Goal: Task Accomplishment & Management: Complete application form

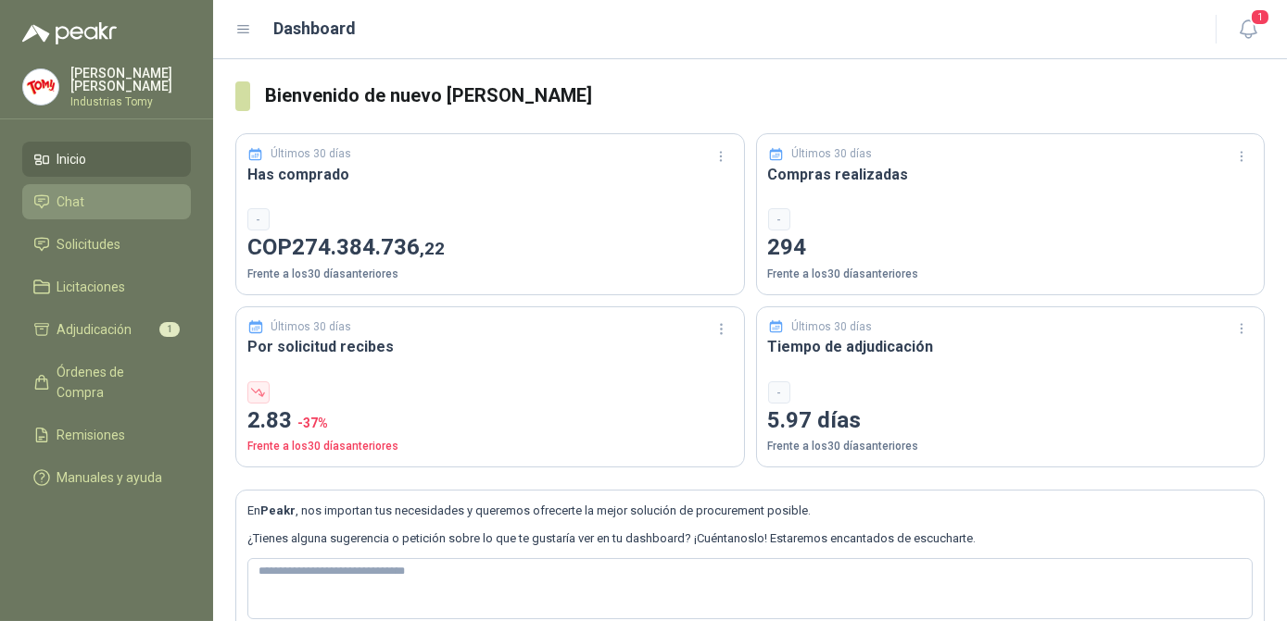
click at [86, 200] on li "Chat" at bounding box center [106, 202] width 146 height 20
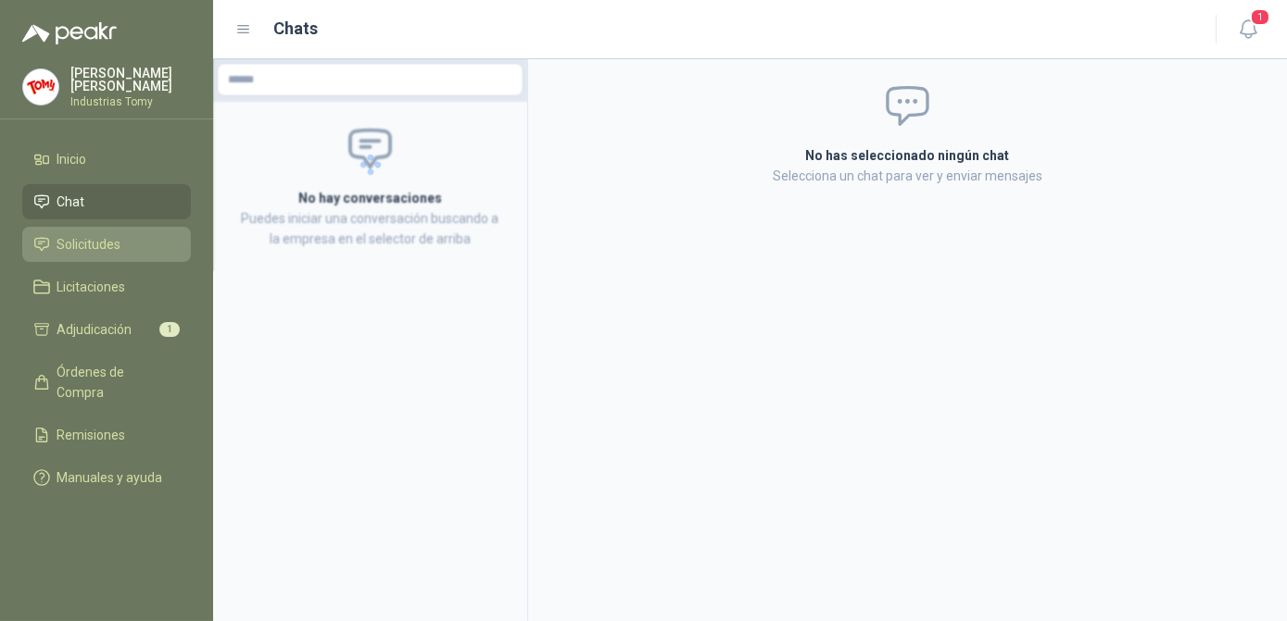
click at [87, 228] on link "Solicitudes" at bounding box center [106, 244] width 169 height 35
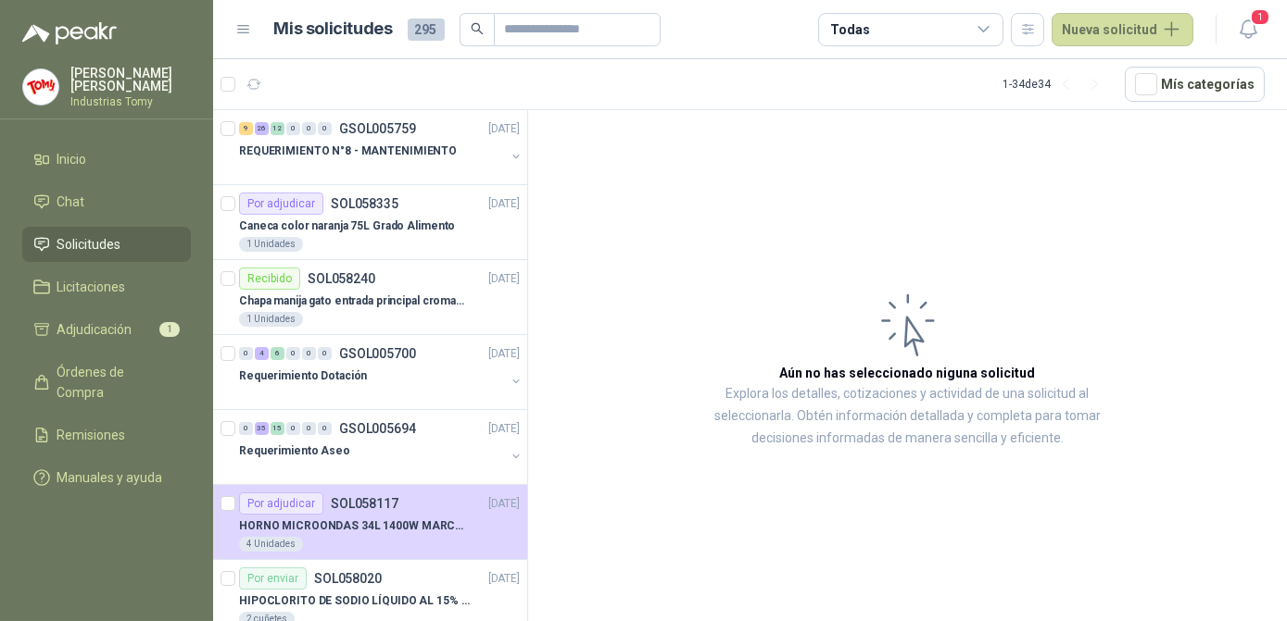
click at [455, 72] on article "1 - 34 de 34 Mís categorías" at bounding box center [749, 84] width 1073 height 50
click at [314, 394] on div at bounding box center [372, 394] width 266 height 15
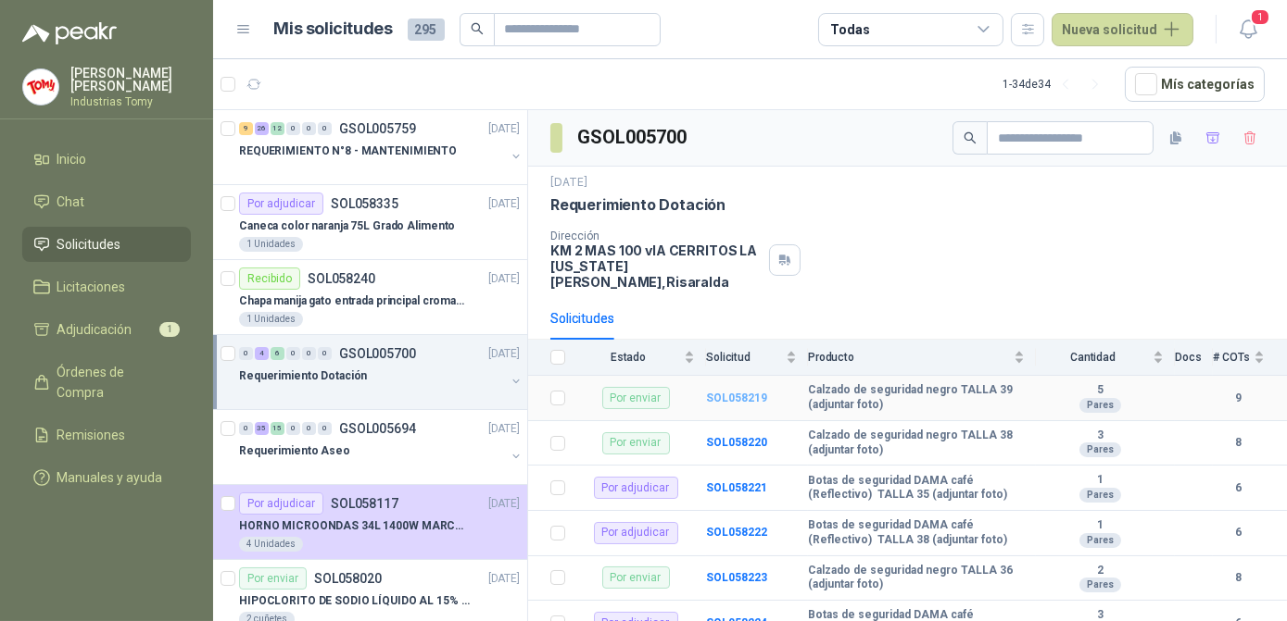
click at [733, 392] on b "SOL058219" at bounding box center [736, 398] width 61 height 13
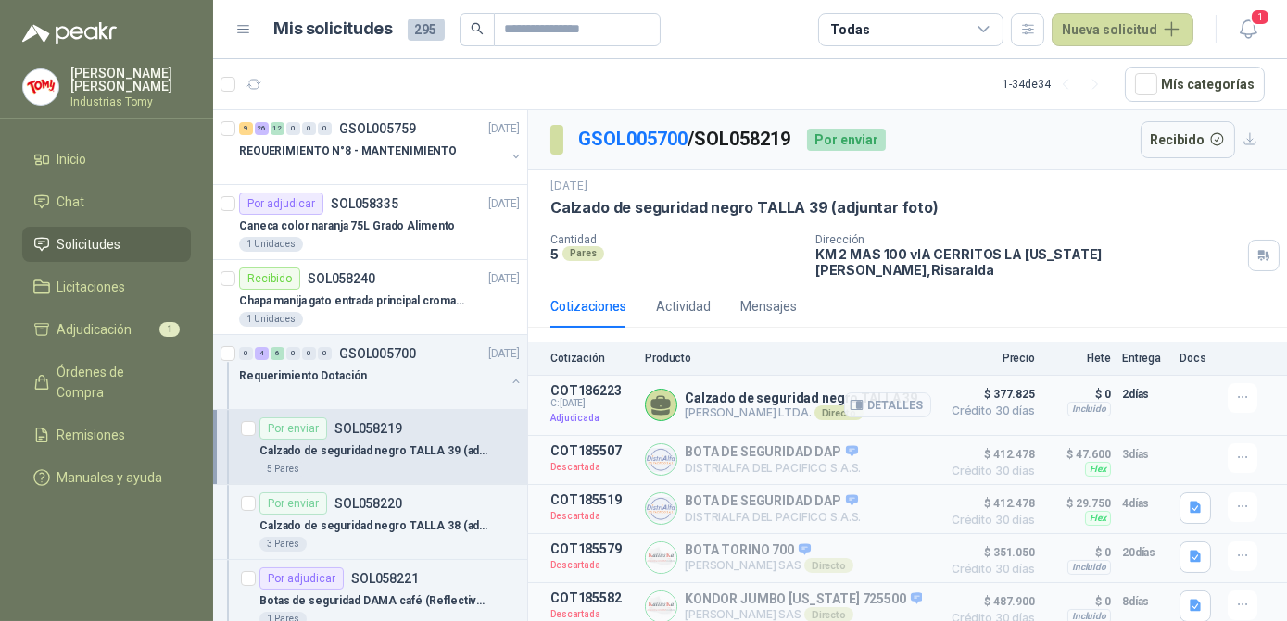
click at [702, 391] on p "Calzado de seguridad negro TALLA 39" at bounding box center [800, 398] width 232 height 15
click at [882, 393] on button "Detalles" at bounding box center [887, 405] width 87 height 25
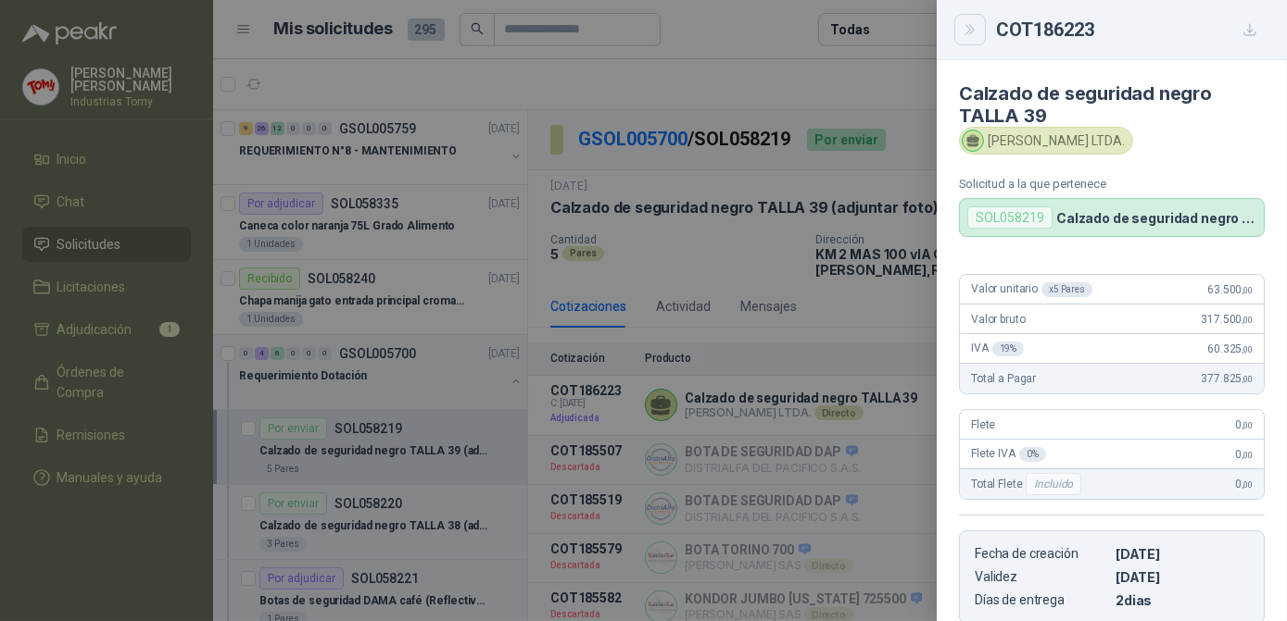
click at [973, 31] on icon "Close" at bounding box center [970, 30] width 16 height 16
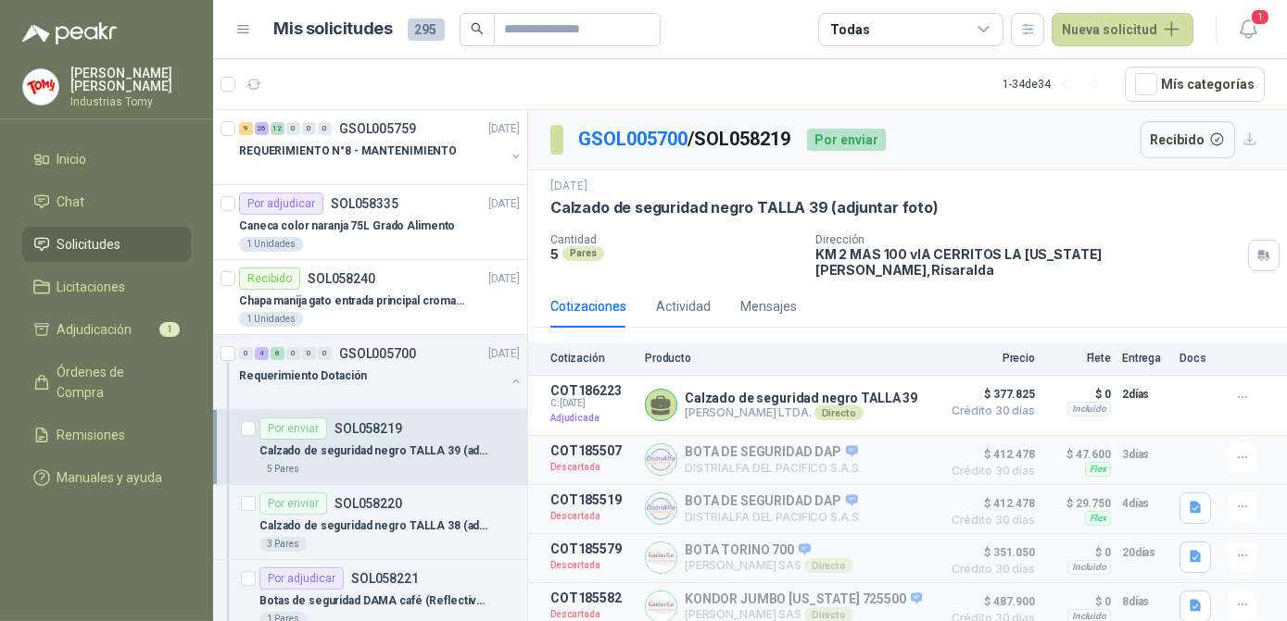
click at [921, 285] on div "Cotizaciones Actividad Mensajes" at bounding box center [907, 306] width 714 height 43
click at [576, 398] on span "C: [DATE]" at bounding box center [591, 403] width 83 height 11
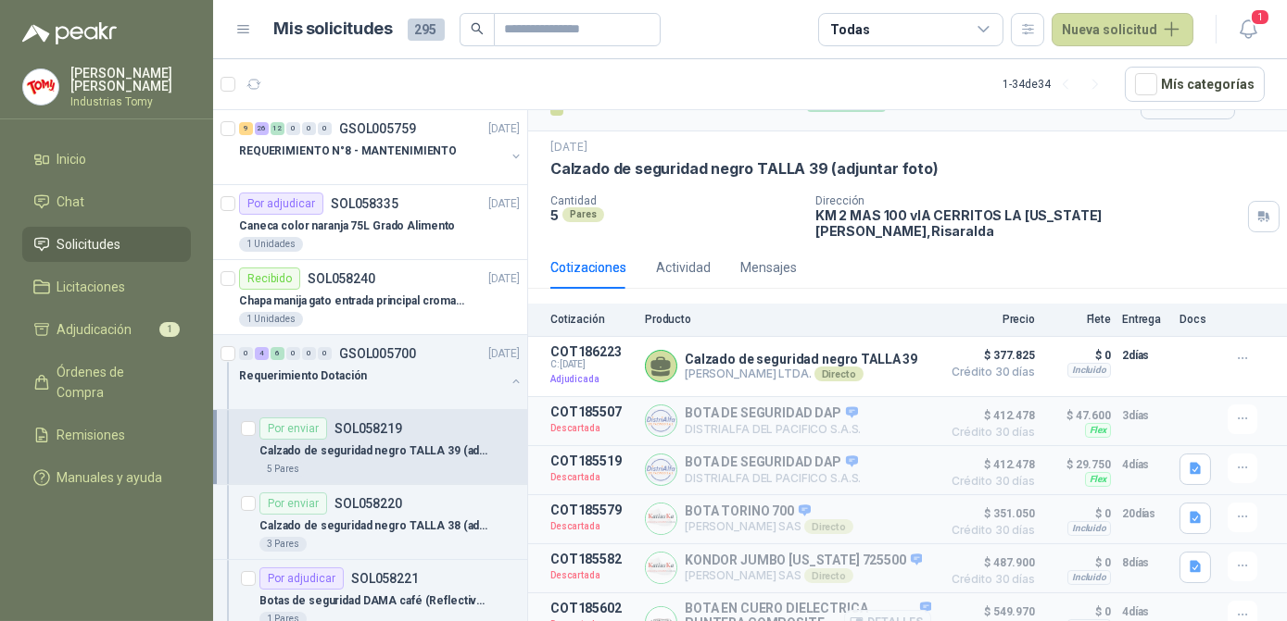
scroll to position [0, 0]
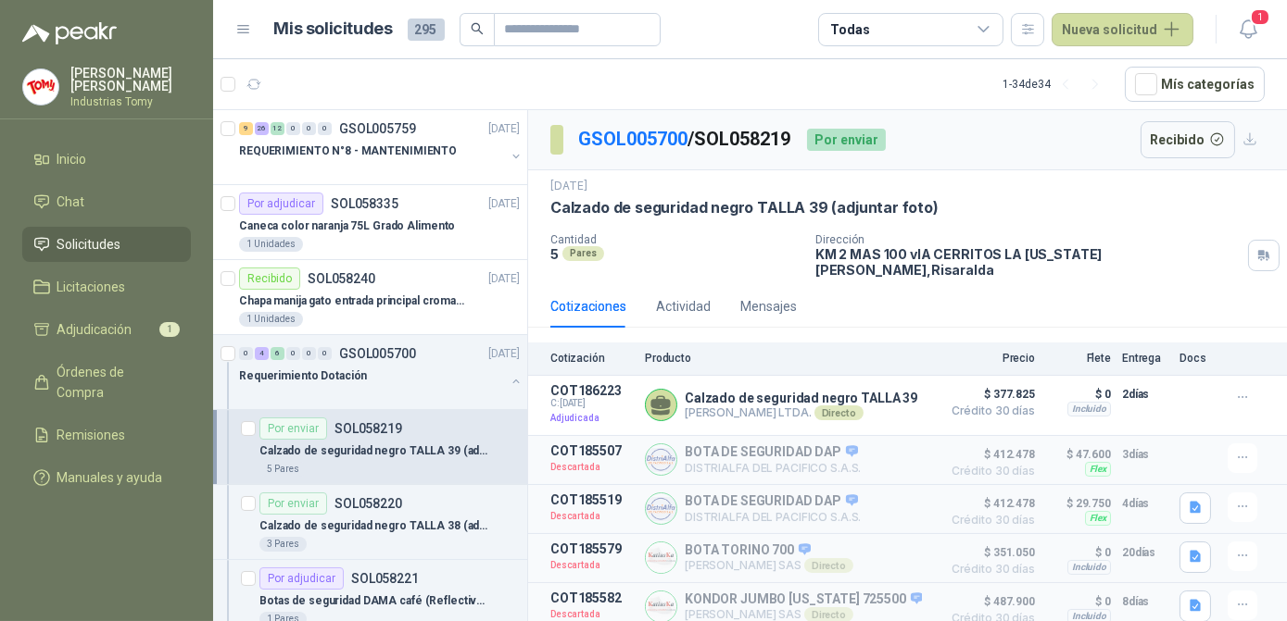
click at [332, 94] on article "1 - 34 de 34 Mís categorías" at bounding box center [749, 84] width 1073 height 50
click at [966, 152] on div "GSOL005700 / SOL058219 Por enviar Recibido" at bounding box center [907, 140] width 759 height 60
click at [91, 234] on span "Solicitudes" at bounding box center [89, 244] width 64 height 20
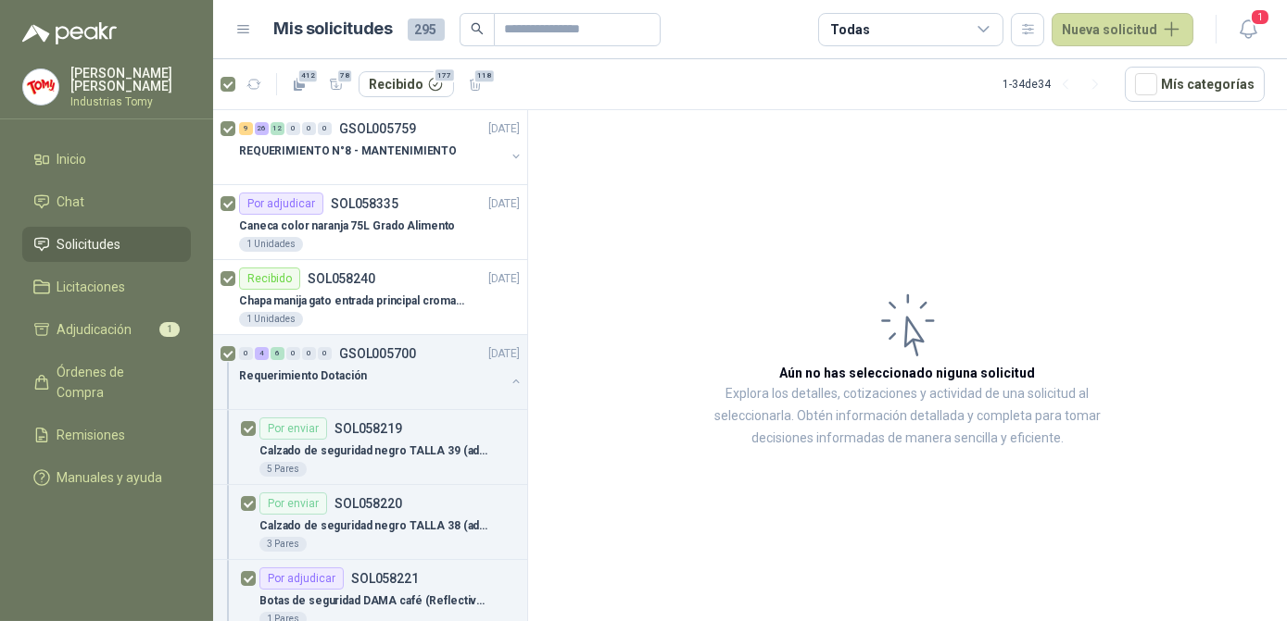
click at [222, 75] on div "412 78 Recibido 177 118" at bounding box center [355, 84] width 270 height 30
drag, startPoint x: 837, startPoint y: 252, endPoint x: 0, endPoint y: 260, distance: 837.3
click at [785, 249] on article "Aún no has seleccionado niguna solicitud Explora los detalles, cotizaciones y a…" at bounding box center [907, 369] width 759 height 518
click at [111, 242] on span "Solicitudes" at bounding box center [89, 244] width 64 height 20
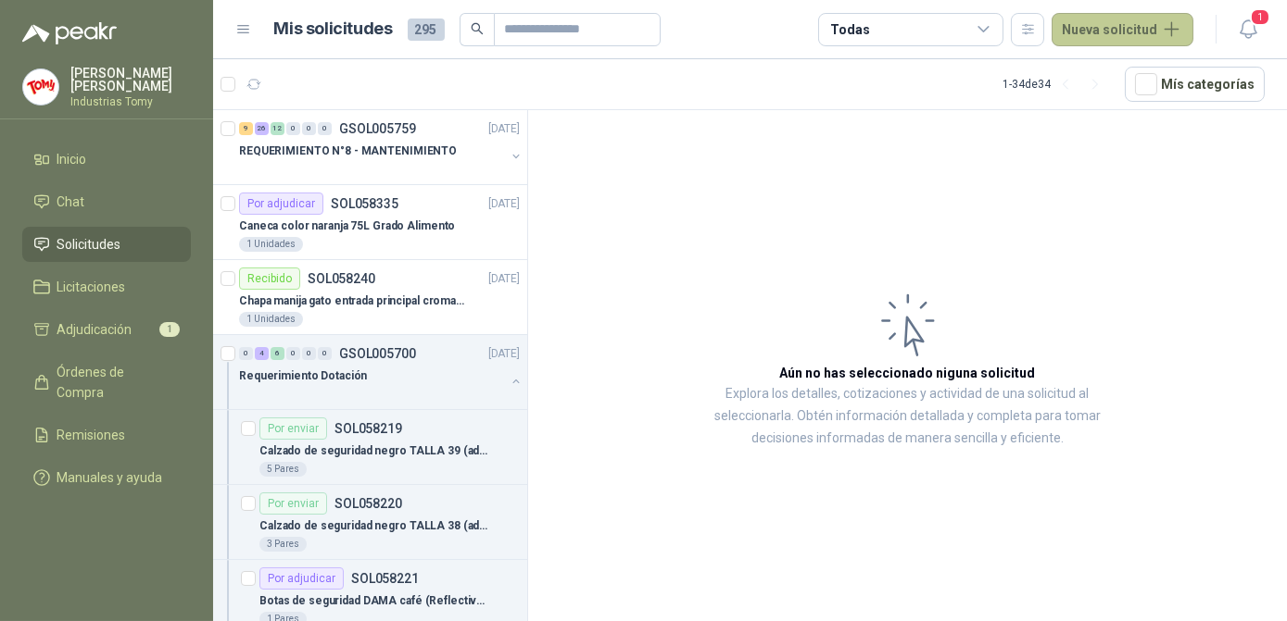
click at [1104, 35] on button "Nueva solicitud" at bounding box center [1122, 29] width 142 height 33
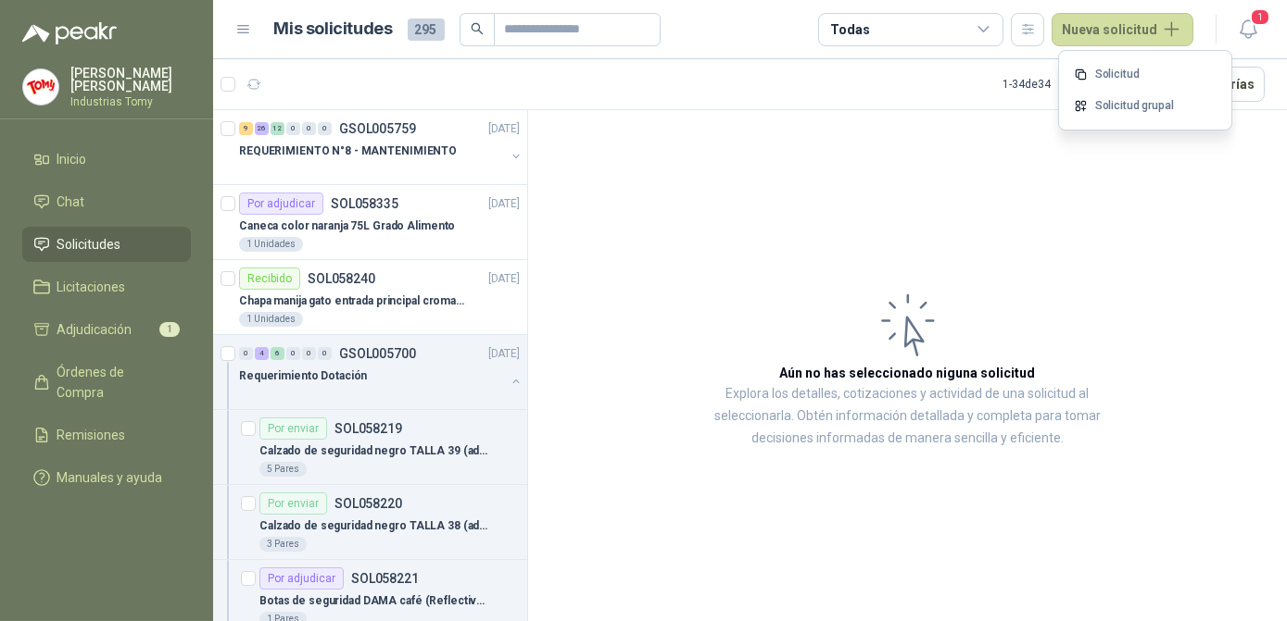
click at [1131, 68] on link "Solicitud" at bounding box center [1144, 74] width 157 height 32
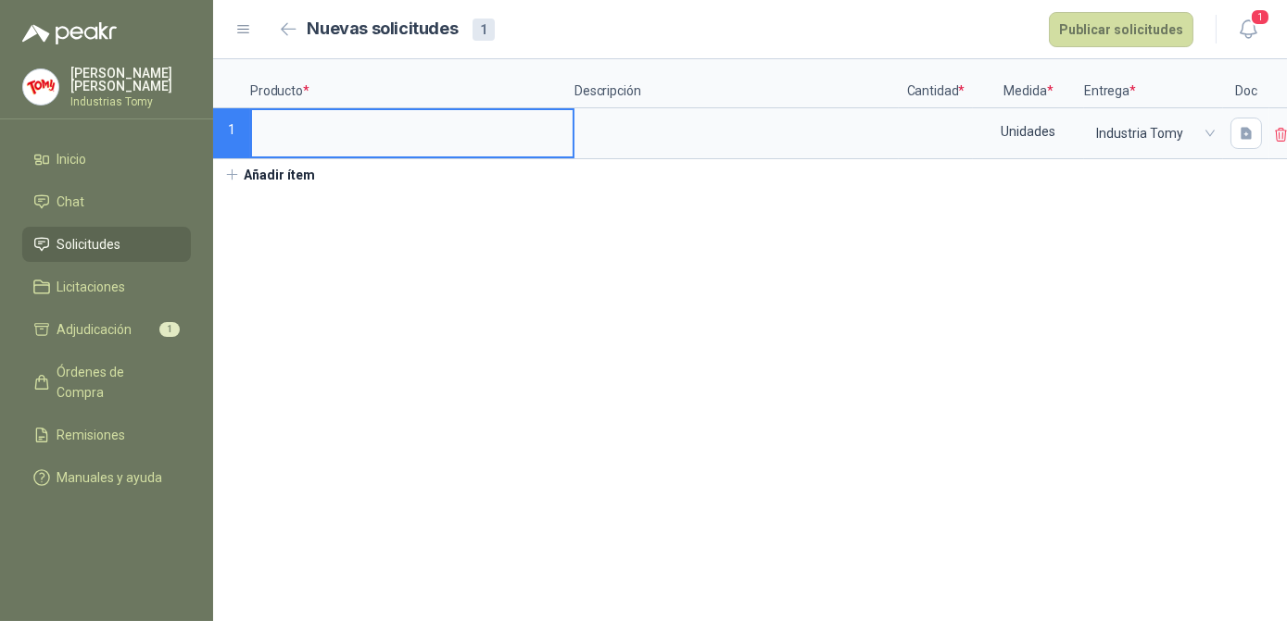
click at [358, 125] on input at bounding box center [412, 128] width 320 height 36
drag, startPoint x: 350, startPoint y: 124, endPoint x: 350, endPoint y: 164, distance: 39.8
click at [350, 159] on div "Producto * Descripción Cantidad * Medida * Entrega * Doc 1 Unidades Industria T…" at bounding box center [749, 109] width 1073 height 100
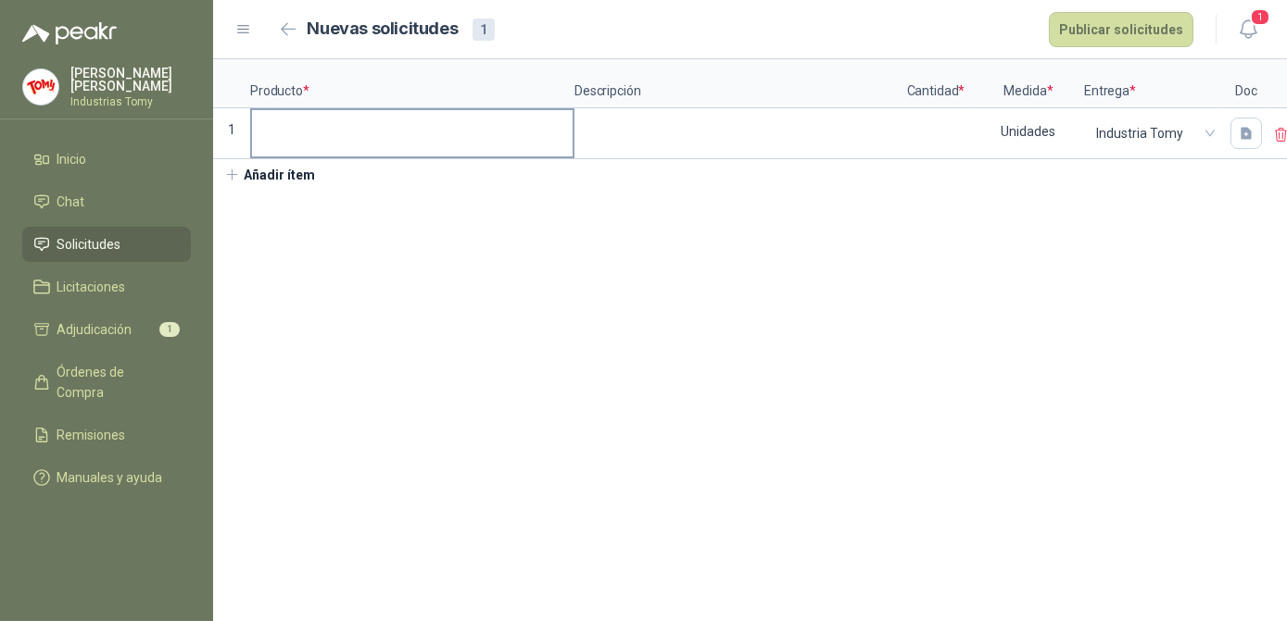
click at [355, 152] on label at bounding box center [412, 133] width 320 height 46
click at [355, 146] on input at bounding box center [412, 128] width 320 height 36
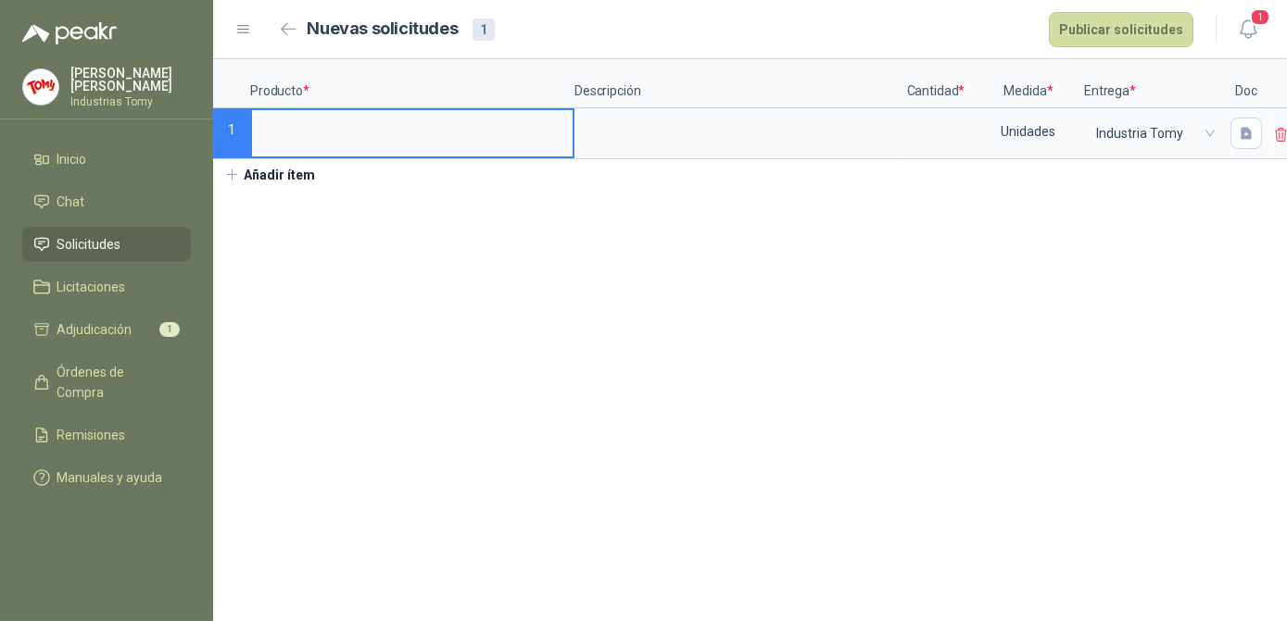
click at [358, 139] on input at bounding box center [412, 128] width 320 height 36
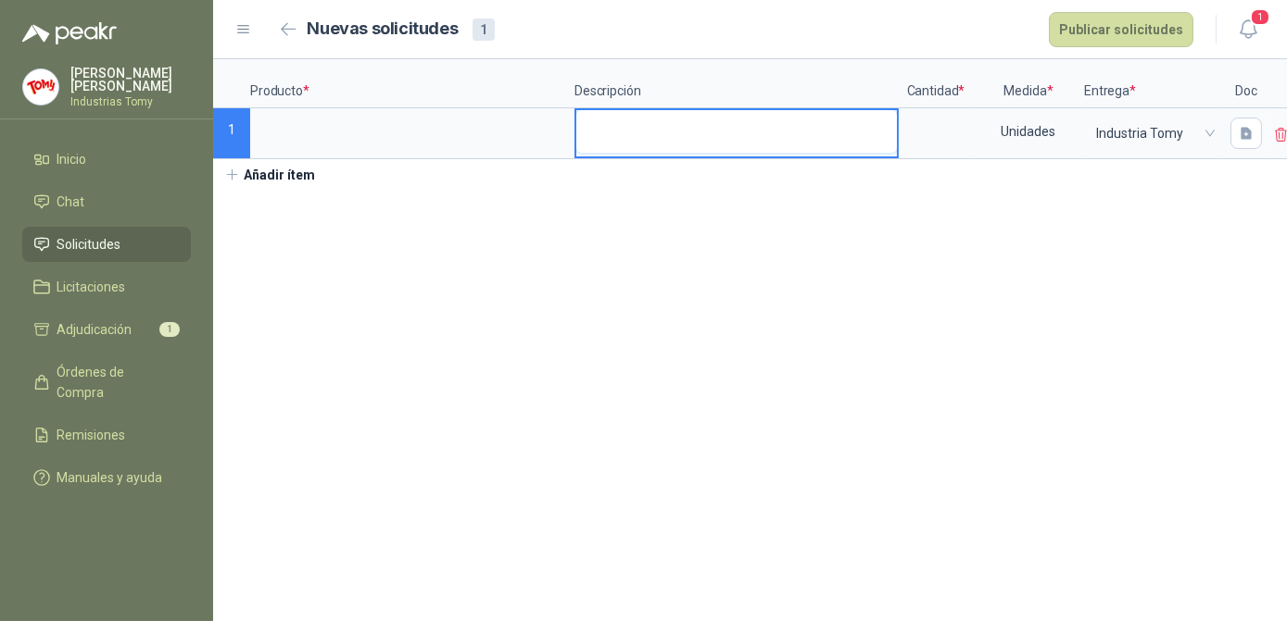
click at [710, 128] on textarea at bounding box center [736, 131] width 320 height 43
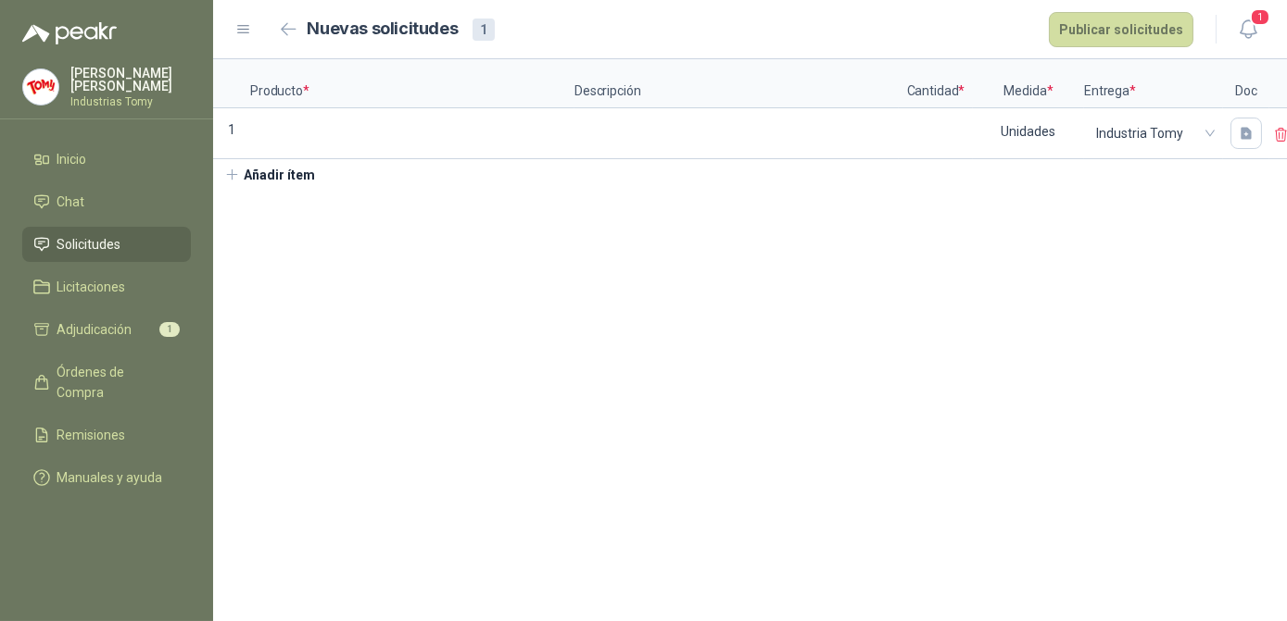
click at [98, 234] on span "Solicitudes" at bounding box center [89, 244] width 64 height 20
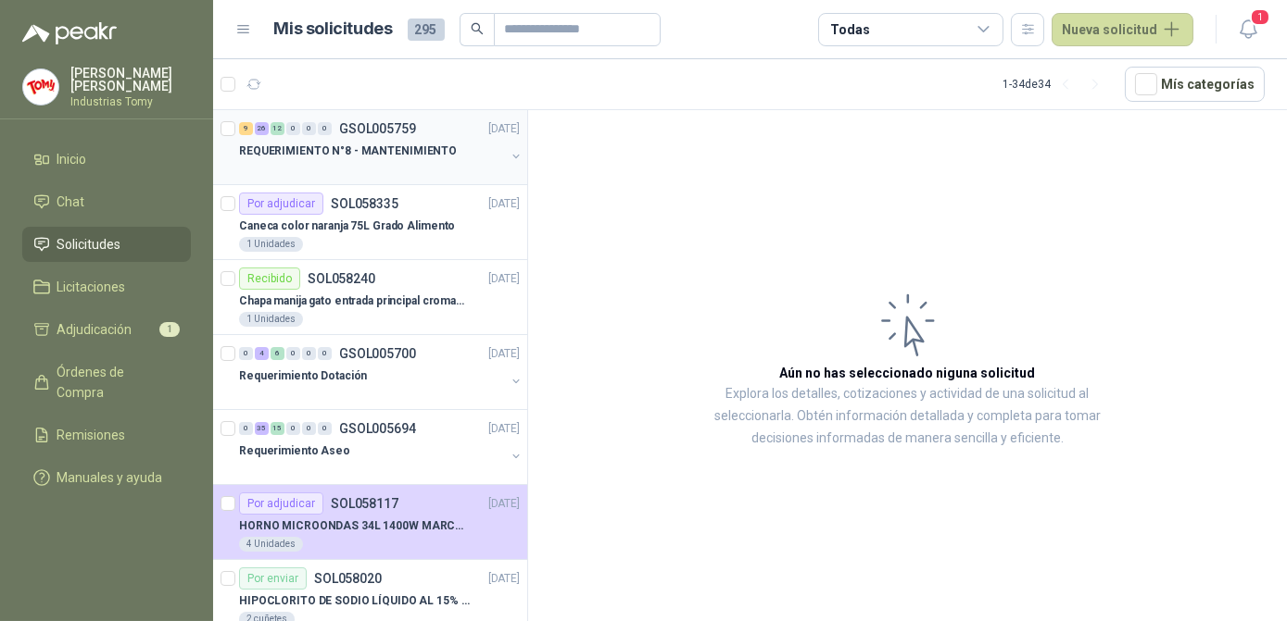
click at [378, 140] on div "REQUERIMIENTO N°8 - MANTENIMIENTO" at bounding box center [372, 151] width 266 height 22
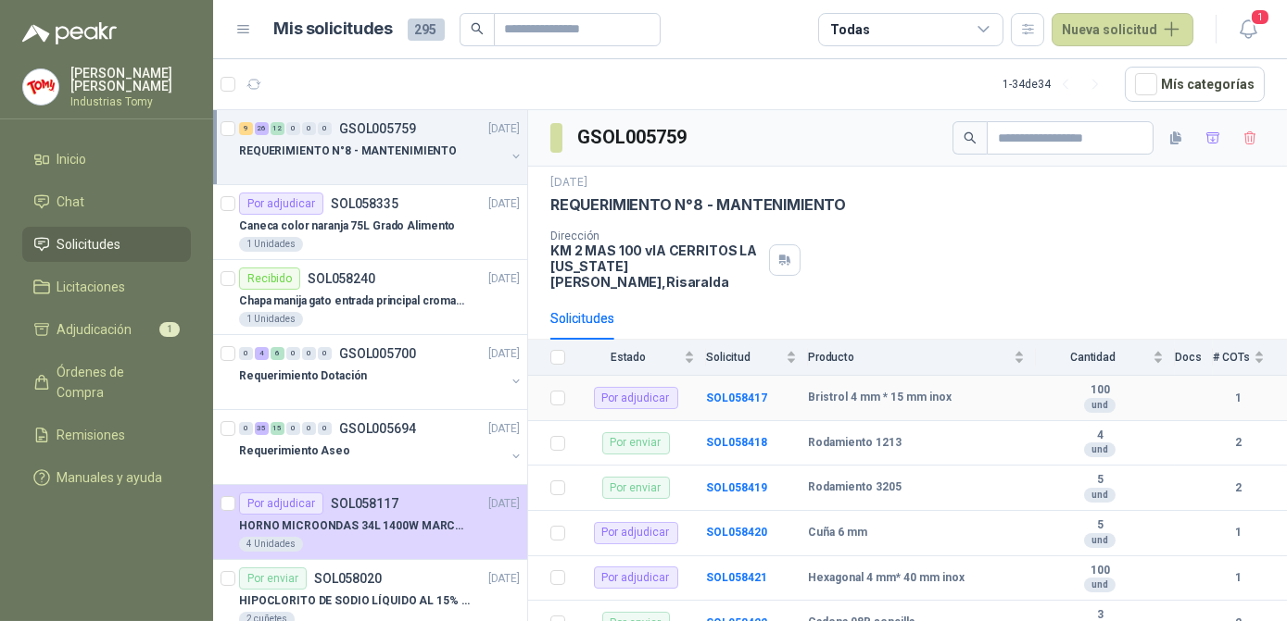
click at [718, 376] on td "SOL058417" at bounding box center [757, 398] width 102 height 45
click at [717, 392] on b "SOL058417" at bounding box center [736, 398] width 61 height 13
